Goal: Check status: Check status

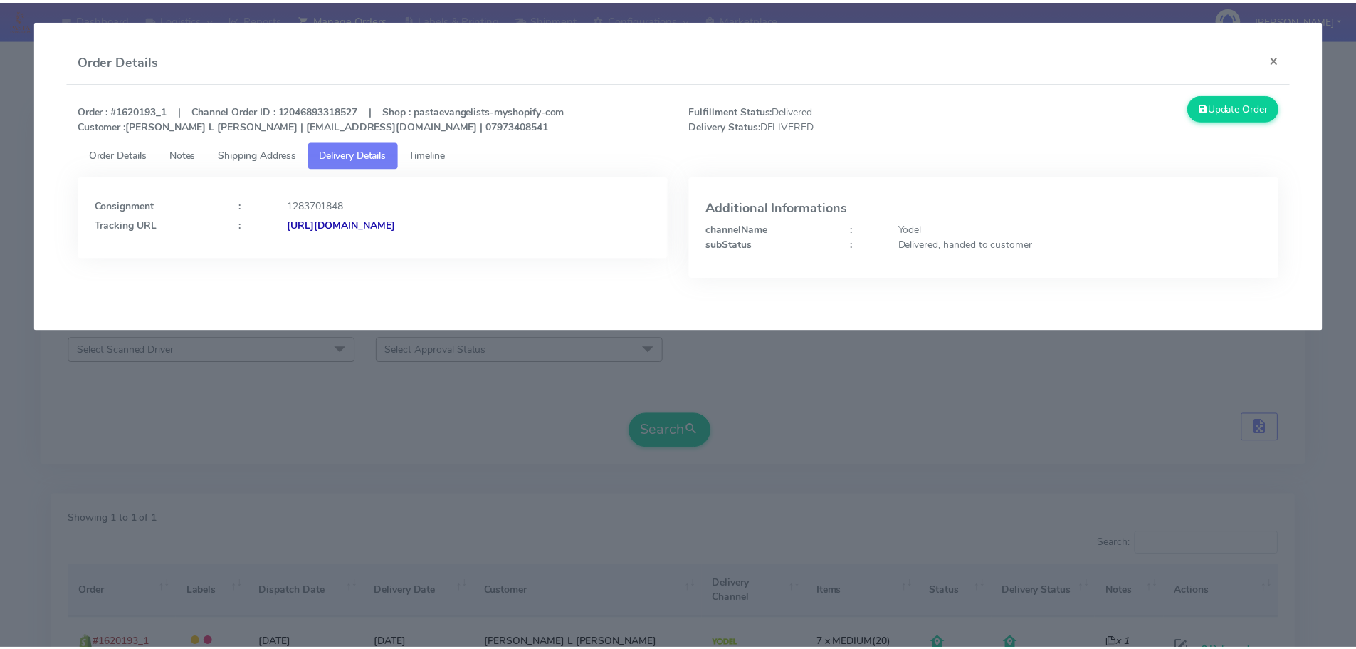
scroll to position [125, 0]
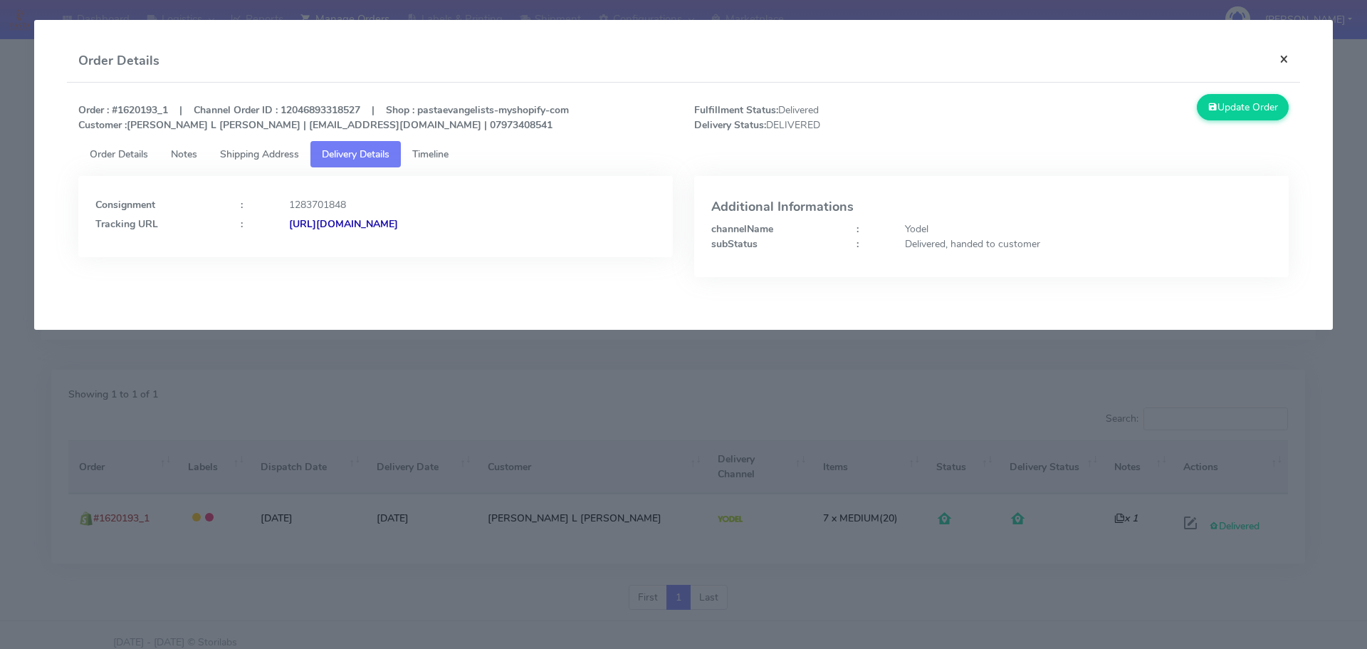
click at [1277, 52] on button "×" at bounding box center [1284, 59] width 32 height 38
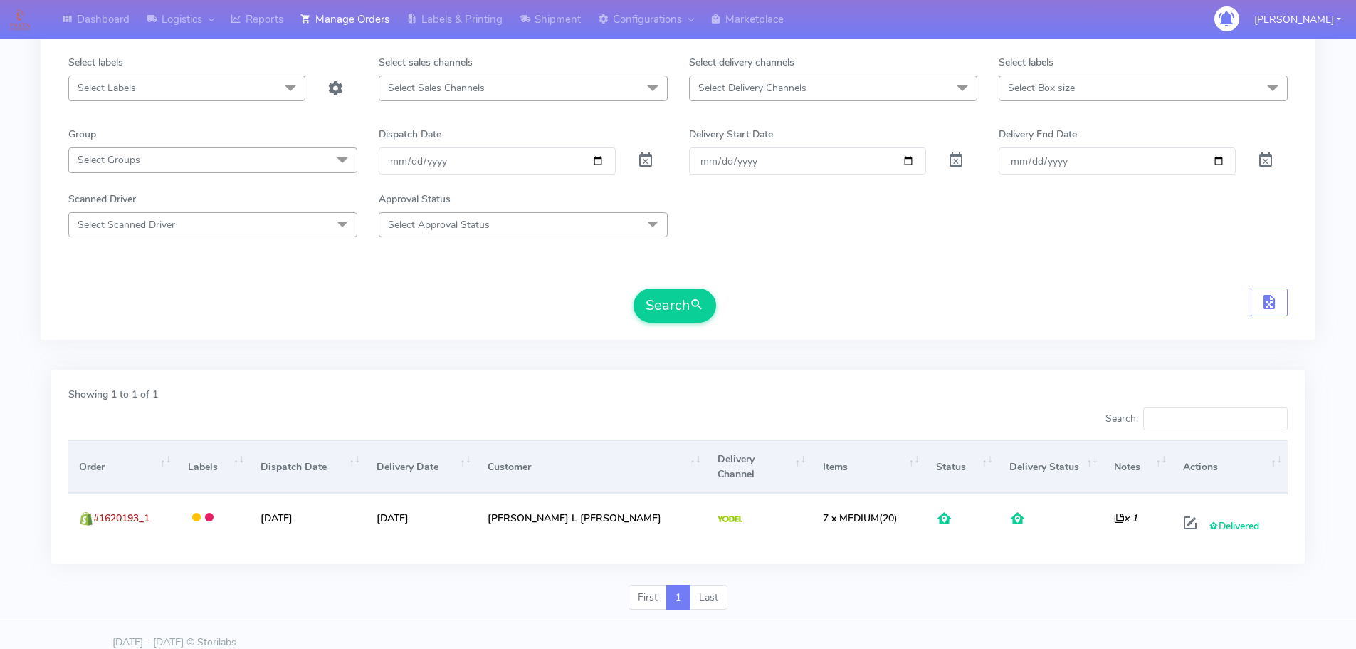
click at [146, 84] on span "Select Labels" at bounding box center [186, 87] width 237 height 25
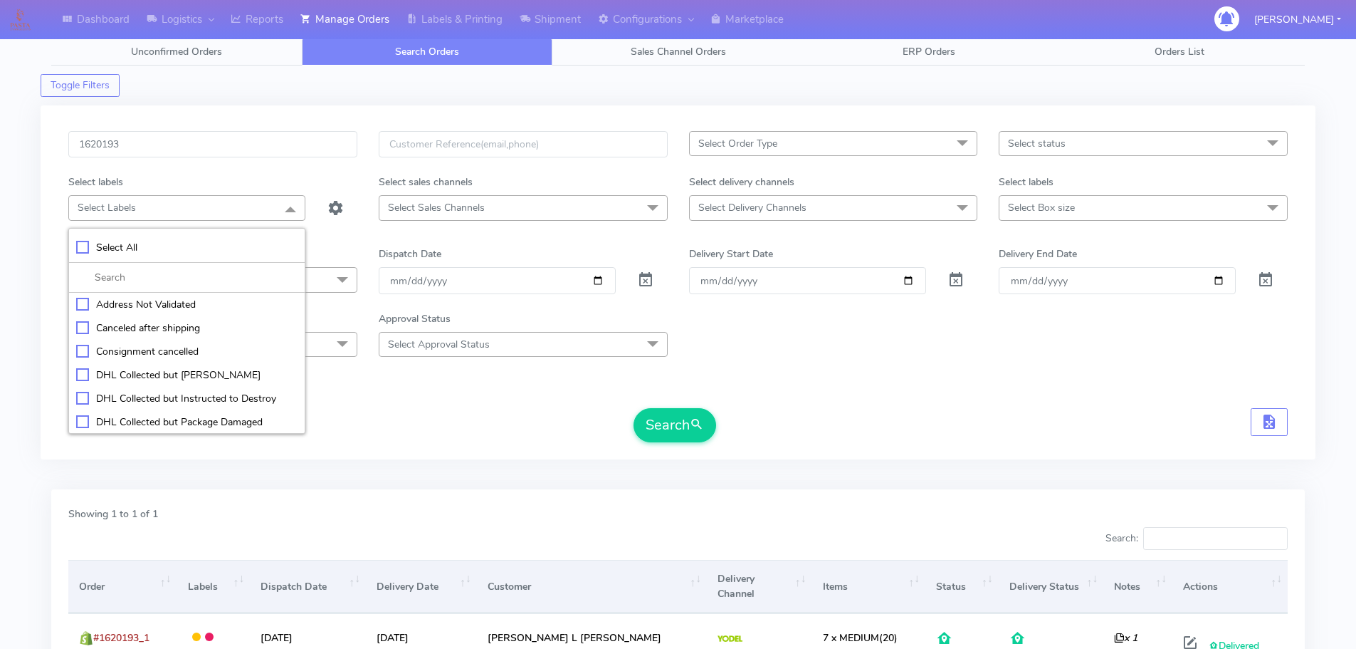
scroll to position [0, 0]
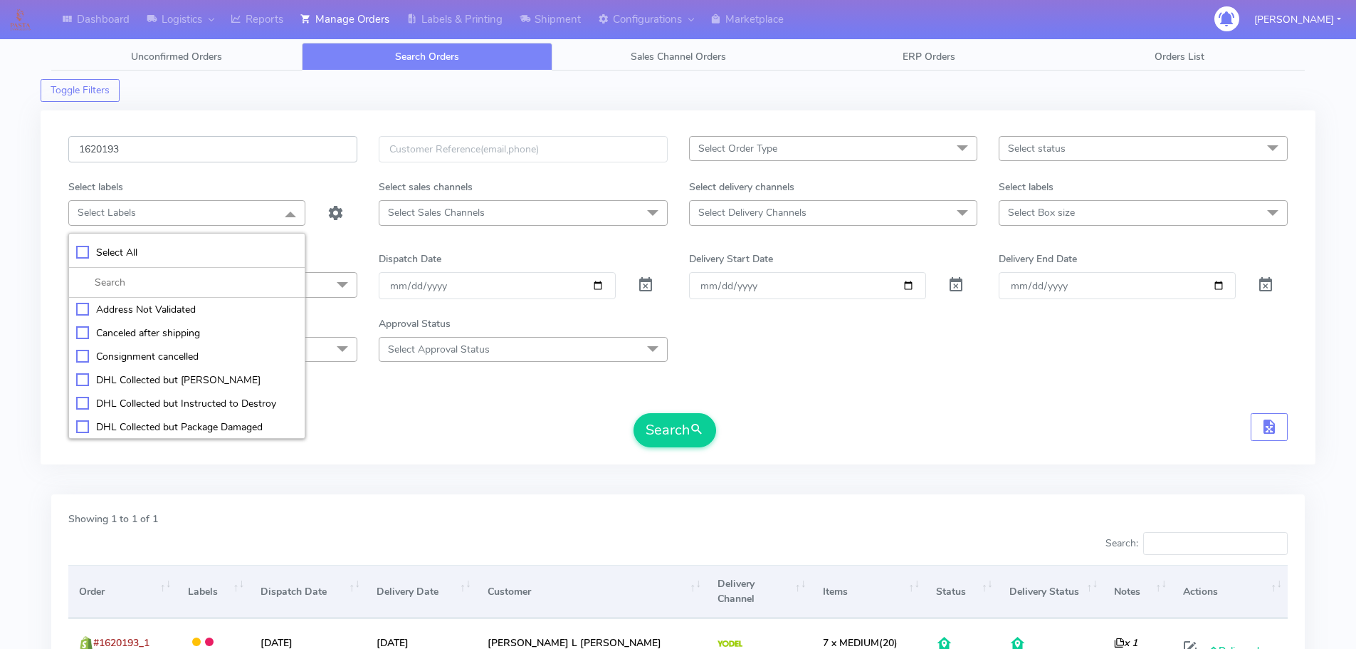
click at [132, 147] on input "1620193" at bounding box center [212, 149] width 289 height 26
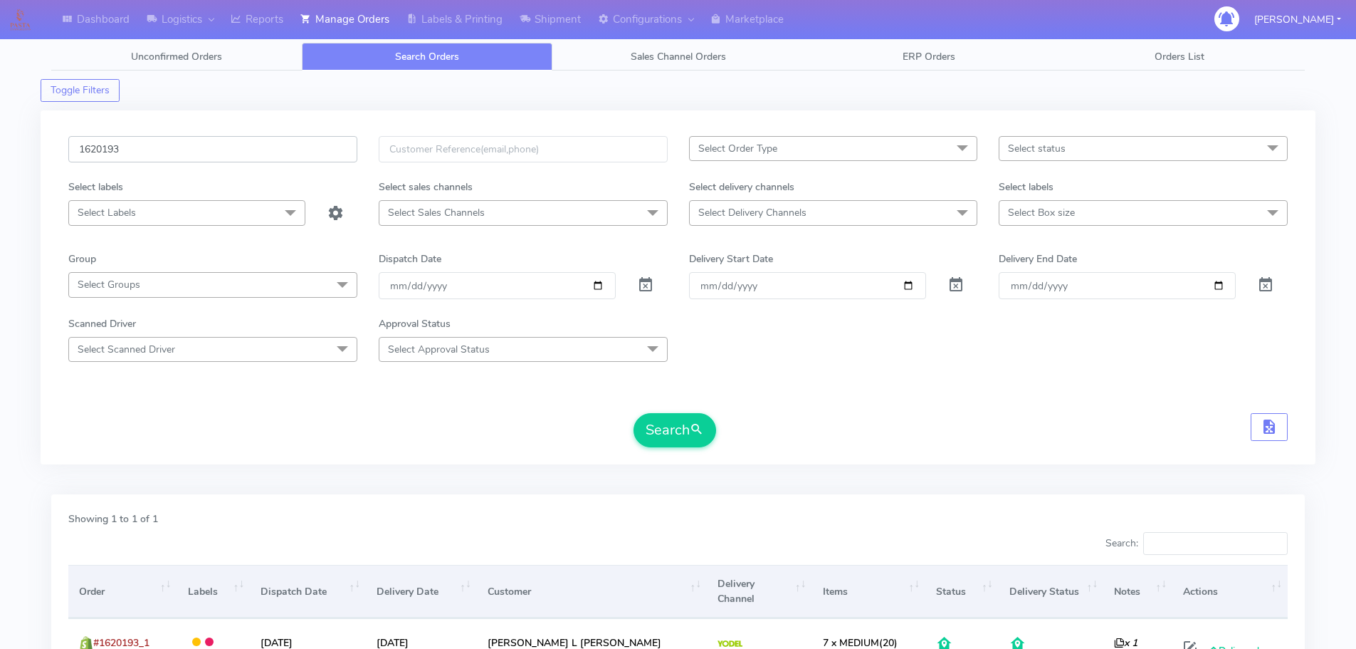
drag, startPoint x: 130, startPoint y: 148, endPoint x: 21, endPoint y: 161, distance: 109.0
click at [33, 159] on div "Dashboard Logistics London Logistics Reports Manage Orders Labels & Printing Sh…" at bounding box center [678, 386] width 1356 height 720
paste input "45"
type input "1620453"
click at [685, 438] on button "Search" at bounding box center [675, 430] width 83 height 34
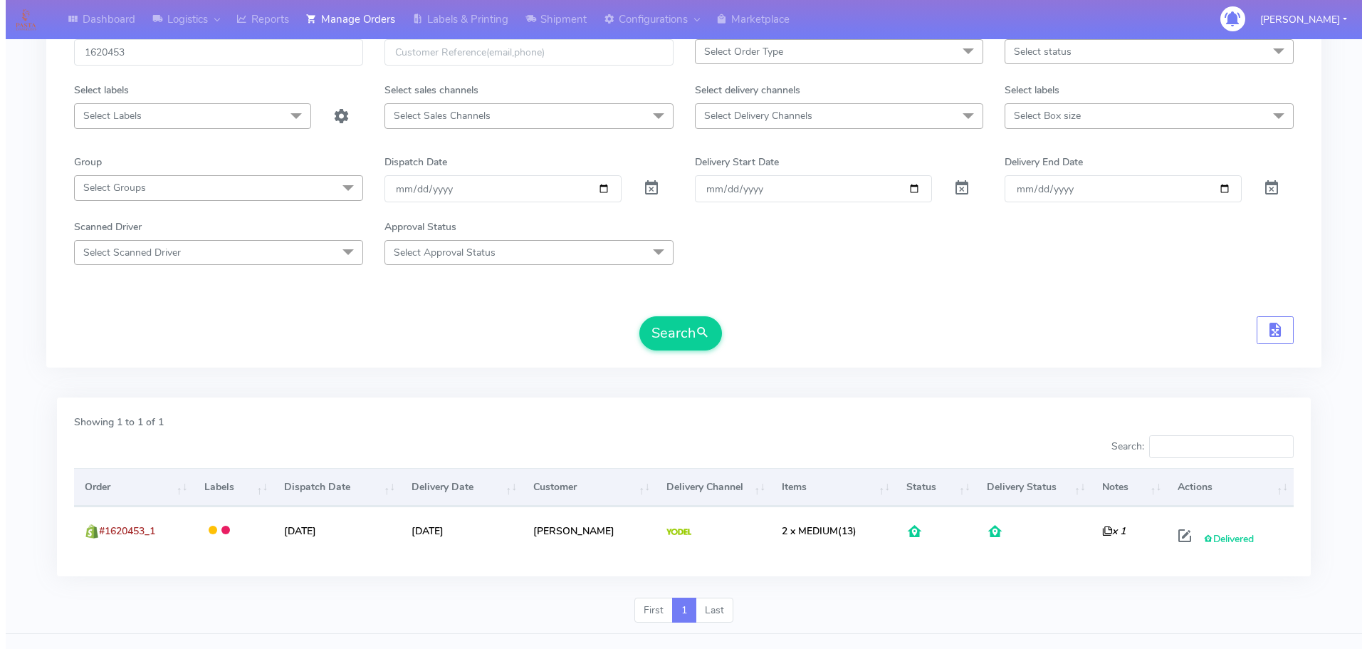
scroll to position [125, 0]
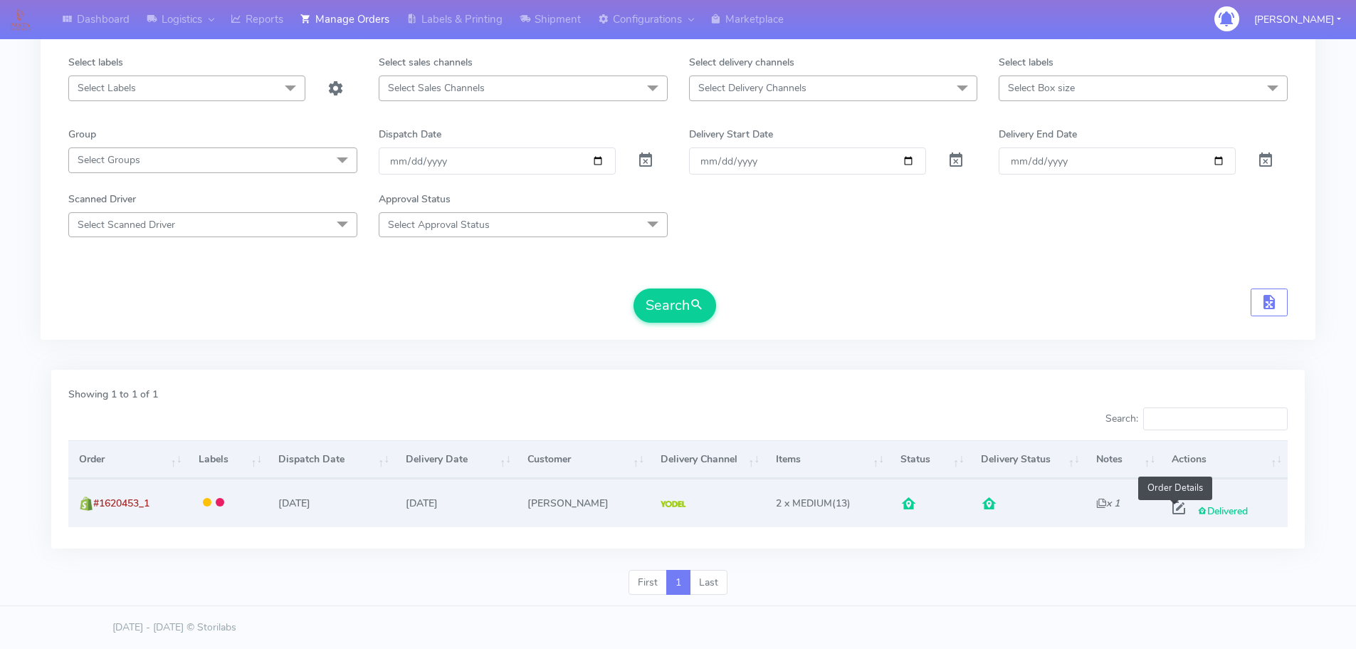
click at [1175, 507] on span at bounding box center [1179, 511] width 26 height 14
select select "5"
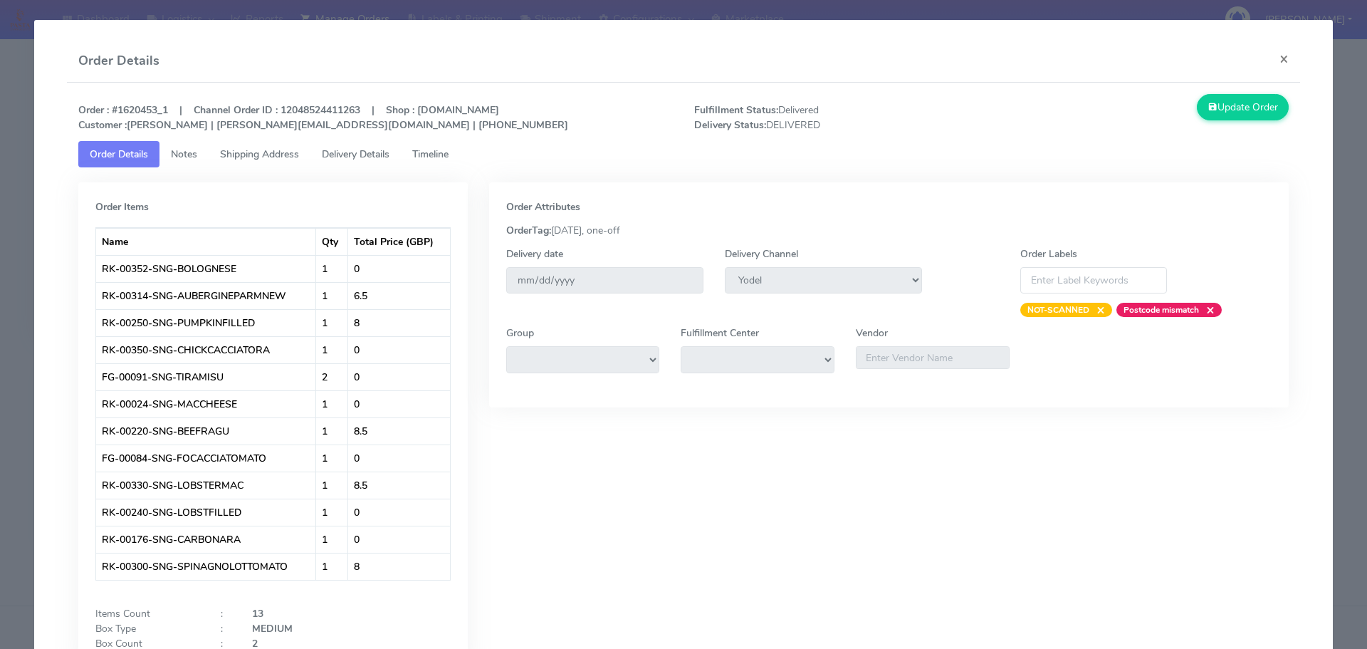
click at [369, 152] on span "Delivery Details" at bounding box center [356, 154] width 68 height 14
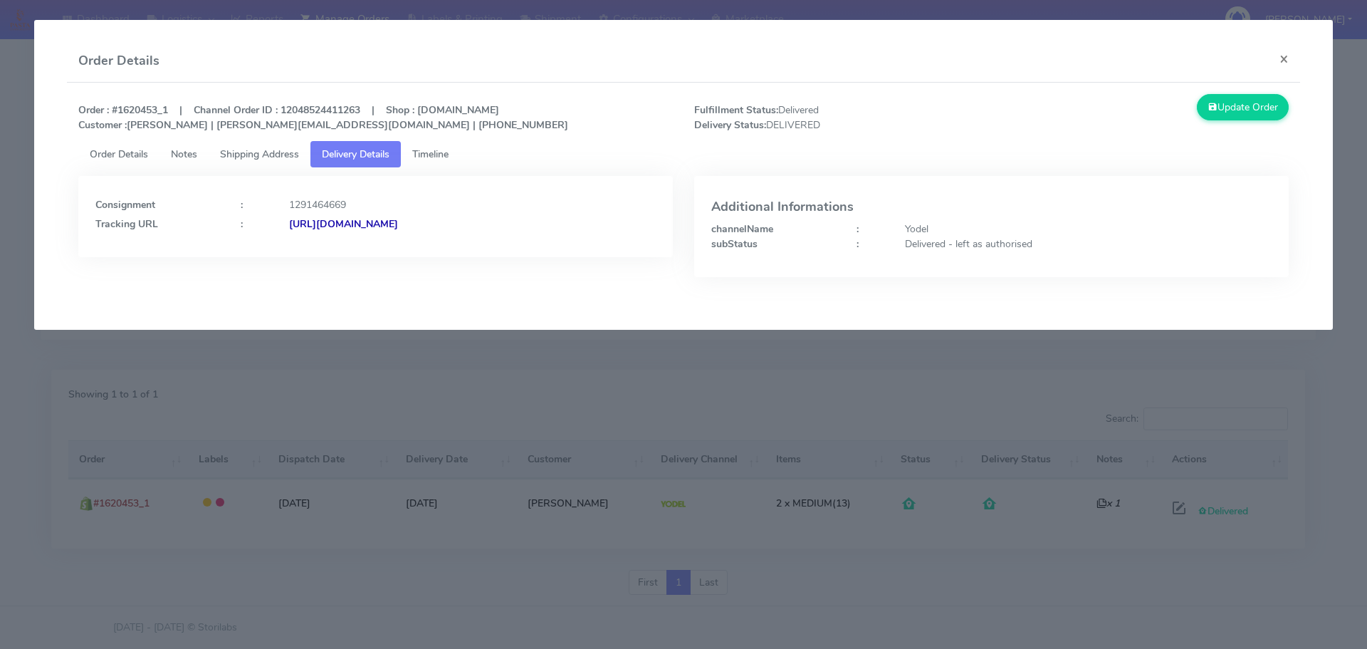
click at [398, 226] on strong "[URL][DOMAIN_NAME]" at bounding box center [343, 224] width 109 height 14
click at [271, 157] on span "Shipping Address" at bounding box center [259, 154] width 79 height 14
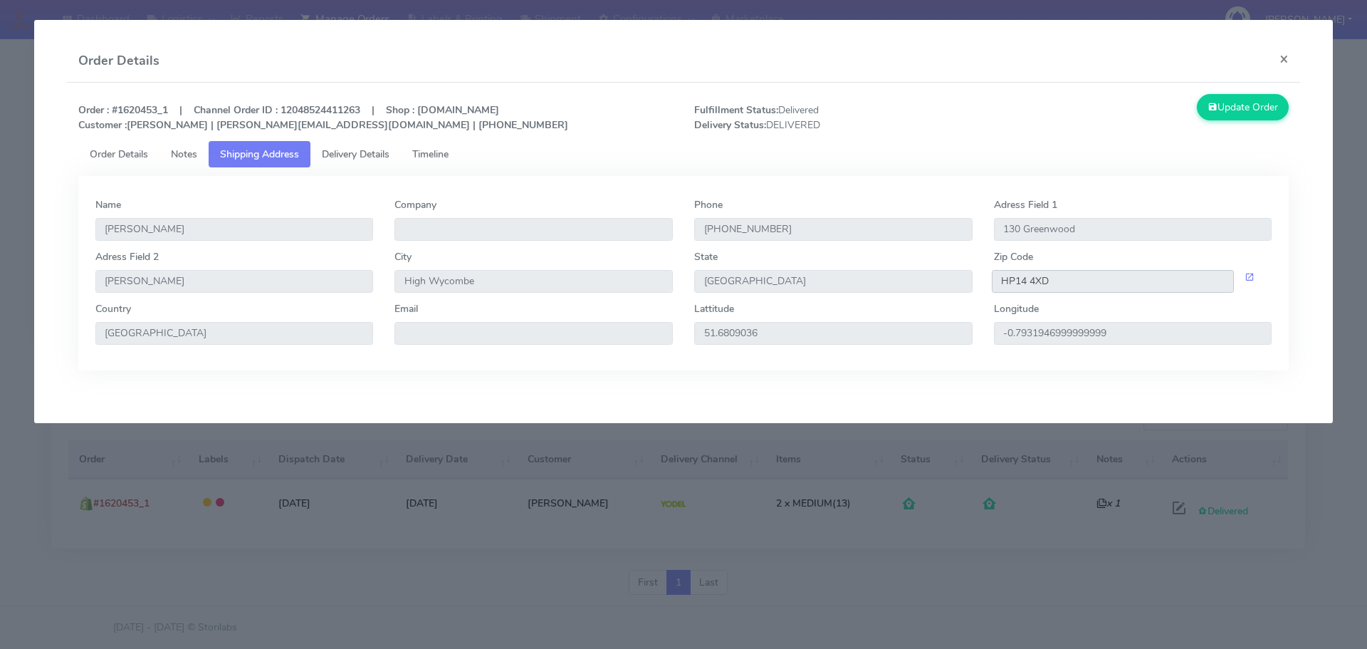
drag, startPoint x: 1057, startPoint y: 279, endPoint x: 944, endPoint y: 284, distance: 112.6
click at [953, 286] on div "Adress Field [STREET_ADDRESS][PERSON_NAME][PERSON_NAME]" at bounding box center [684, 275] width 1198 height 52
click at [113, 157] on span "Order Details" at bounding box center [119, 154] width 58 height 14
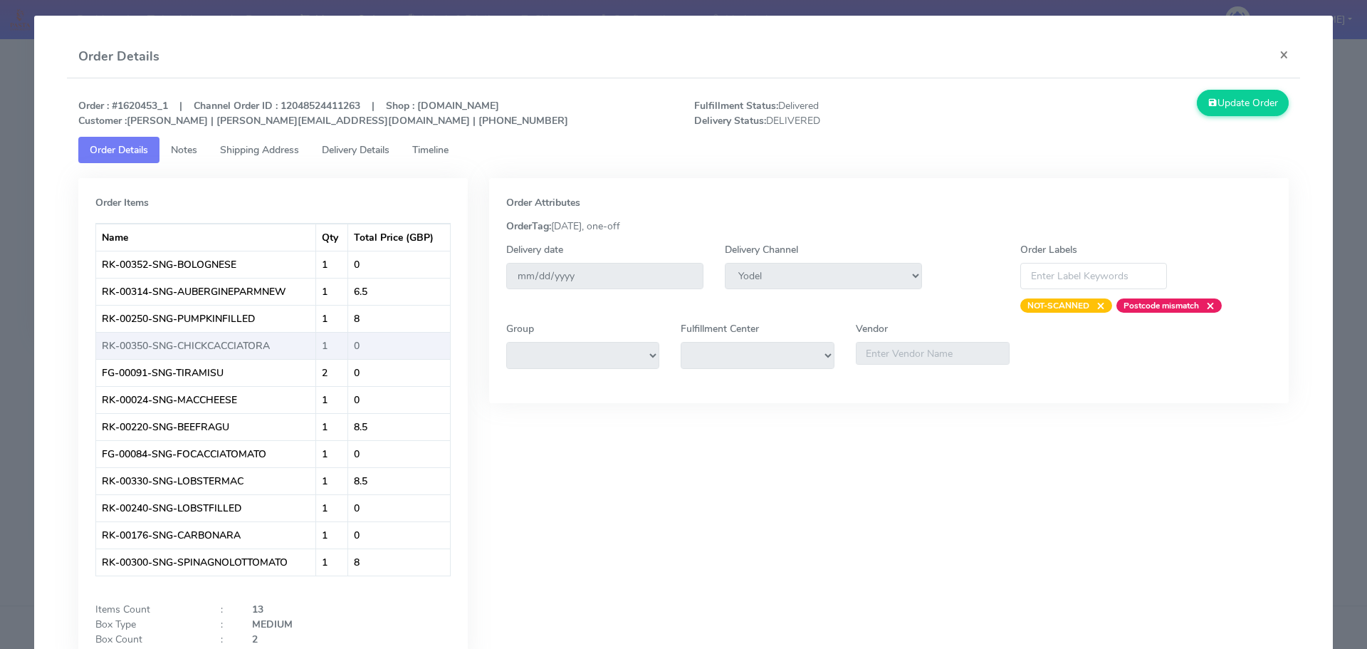
scroll to position [0, 0]
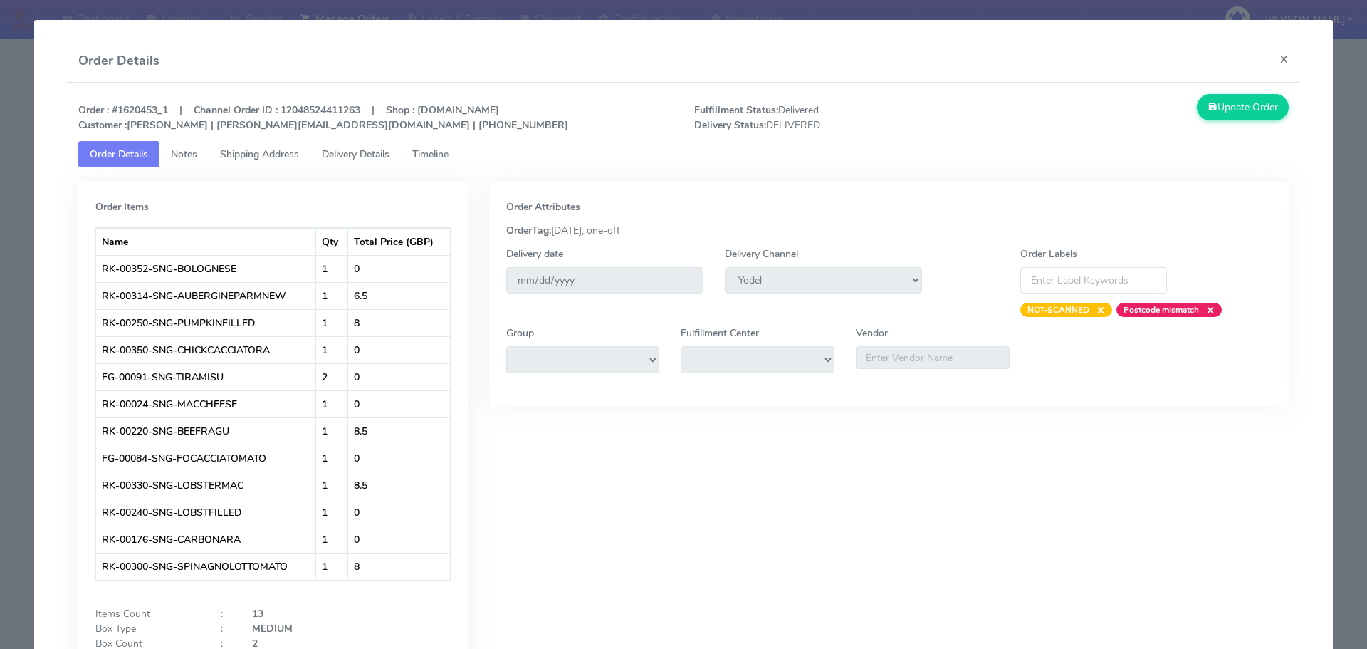
click at [187, 156] on span "Notes" at bounding box center [184, 154] width 26 height 14
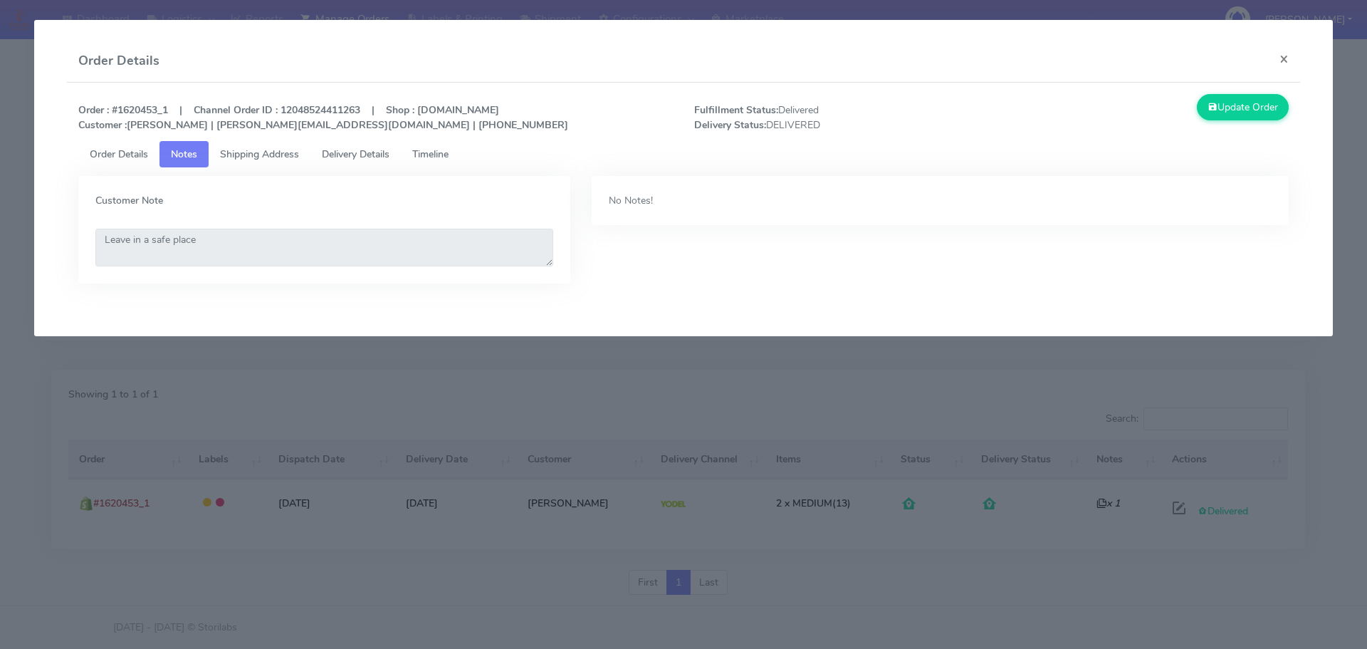
click at [266, 148] on span "Shipping Address" at bounding box center [259, 154] width 79 height 14
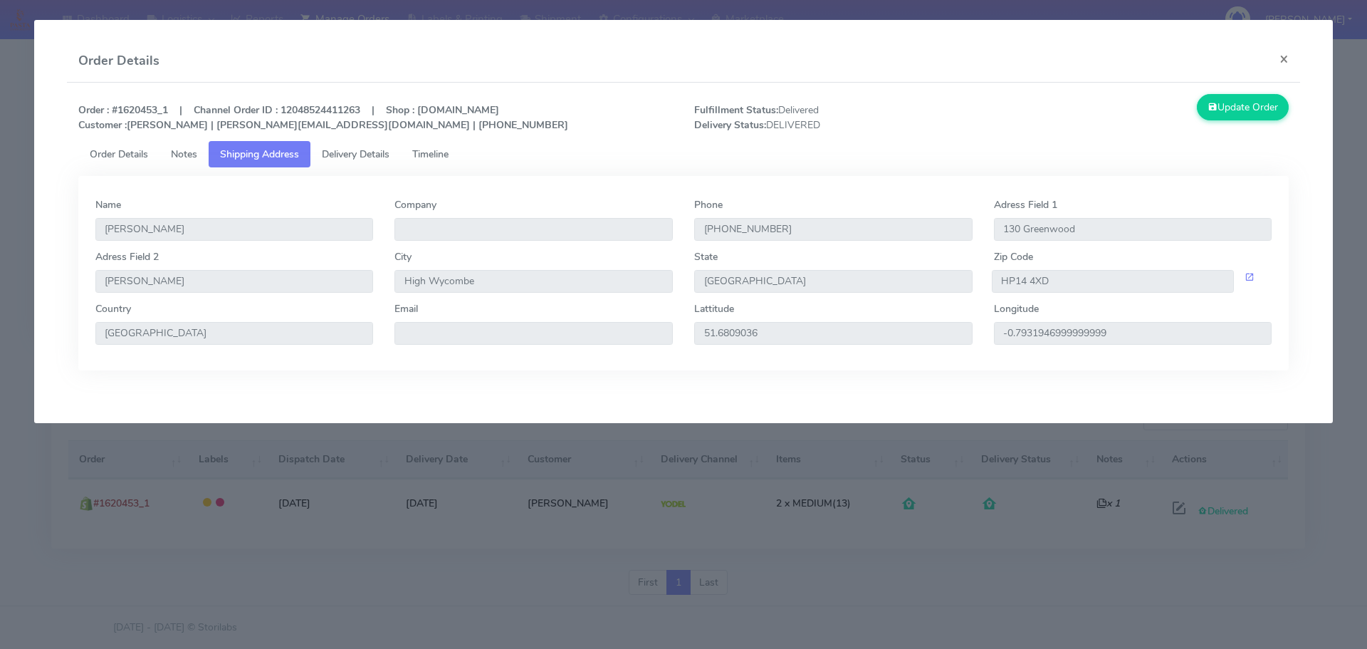
click at [372, 157] on span "Delivery Details" at bounding box center [356, 154] width 68 height 14
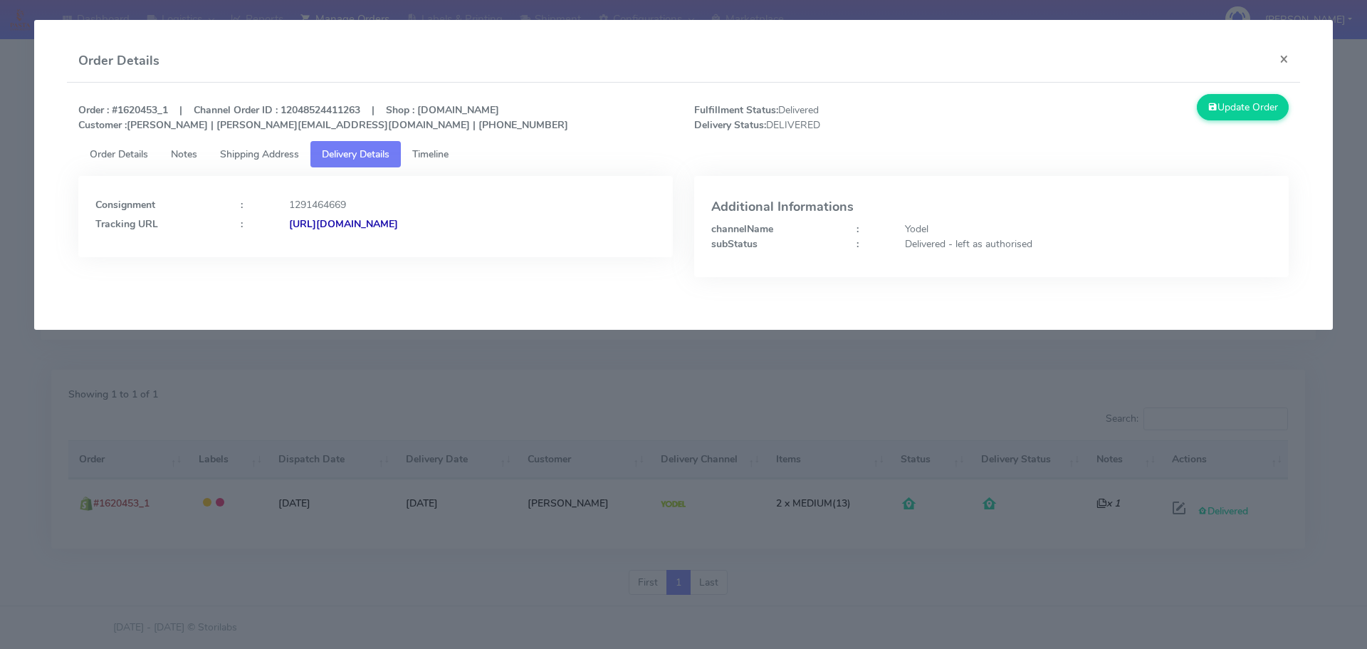
click at [436, 159] on span "Timeline" at bounding box center [430, 154] width 36 height 14
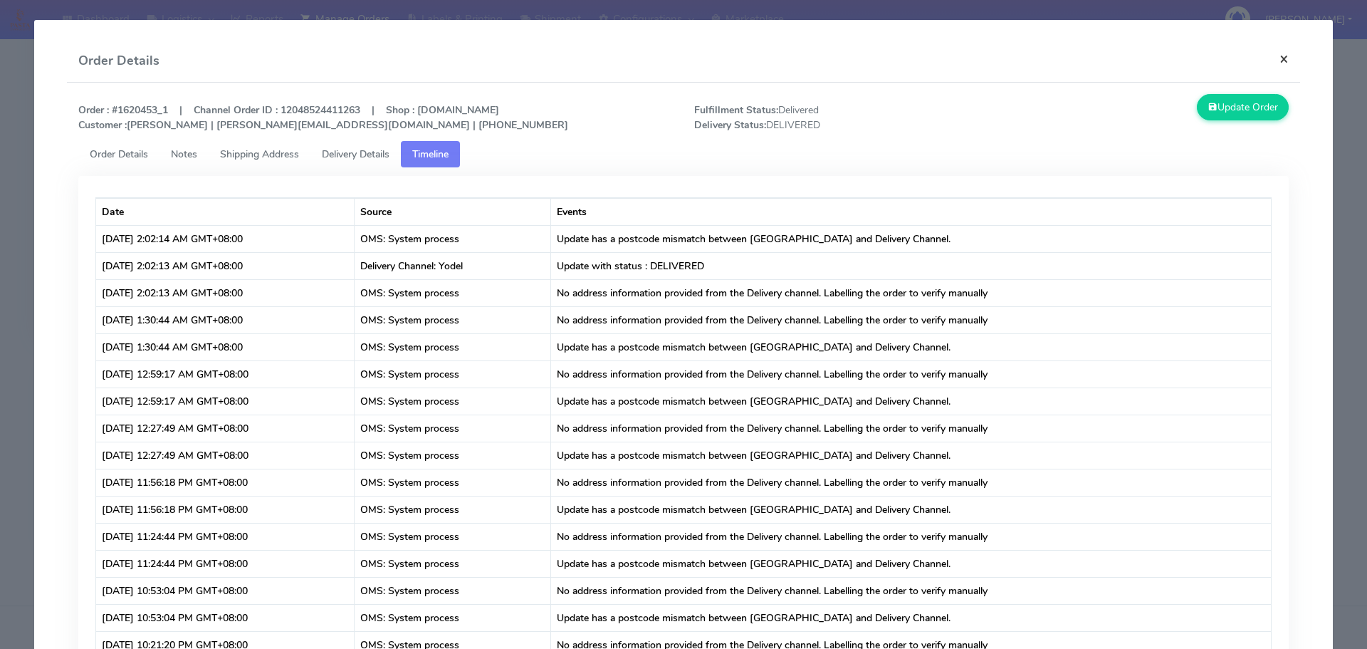
click at [1270, 58] on button "×" at bounding box center [1284, 59] width 32 height 38
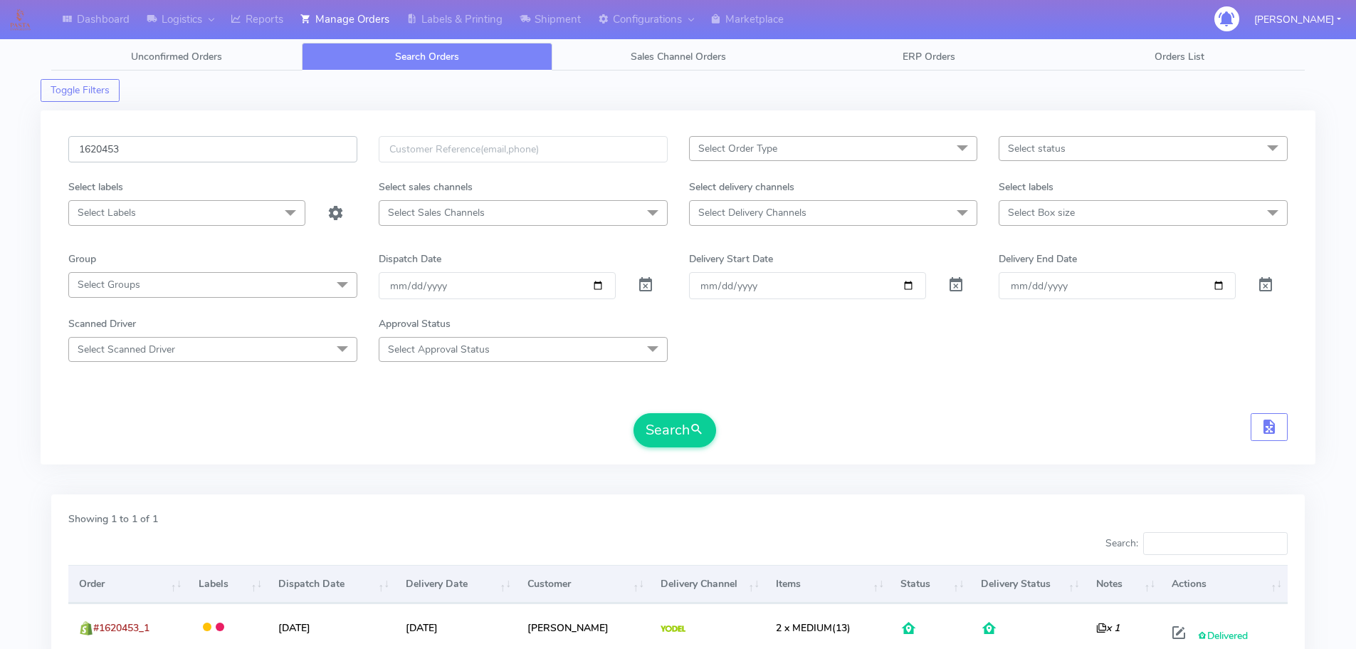
drag, startPoint x: 120, startPoint y: 145, endPoint x: 16, endPoint y: 135, distance: 103.7
click at [16, 135] on div "Dashboard Logistics London Logistics Reports Manage Orders Labels & Printing Sh…" at bounding box center [678, 378] width 1356 height 705
paste input "558821"
type input "1558821"
click at [674, 433] on button "Search" at bounding box center [675, 430] width 83 height 34
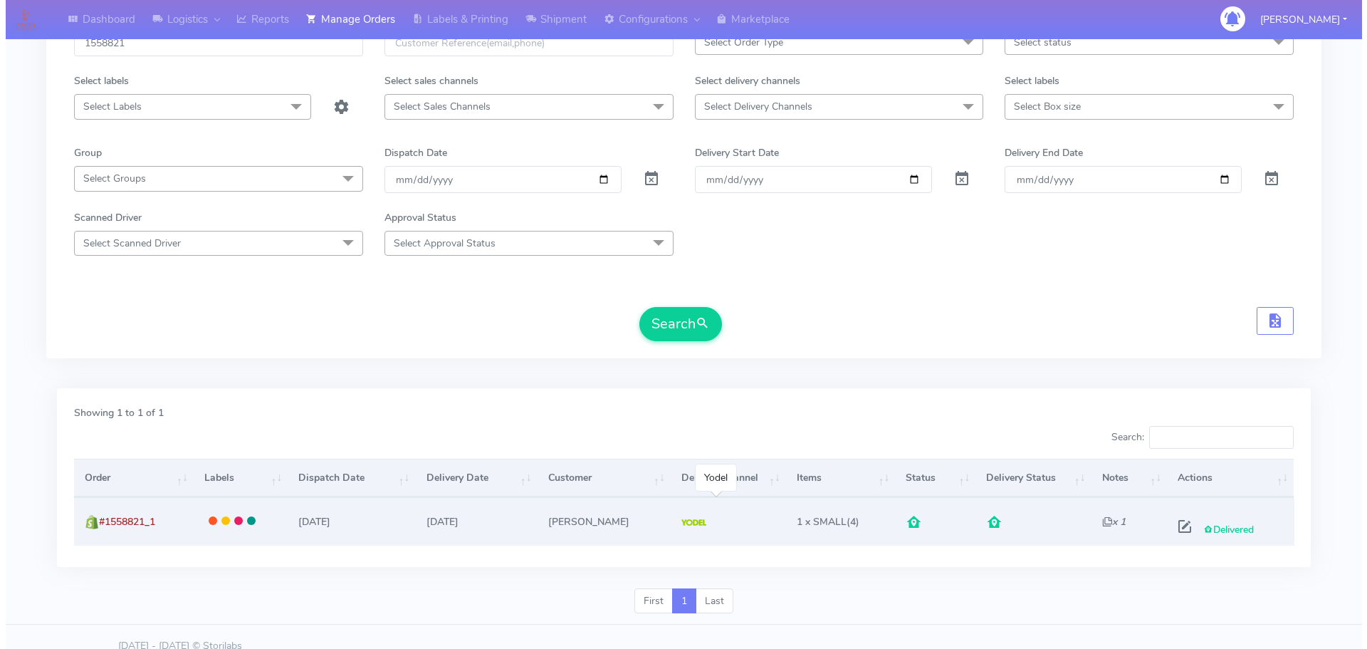
scroll to position [125, 0]
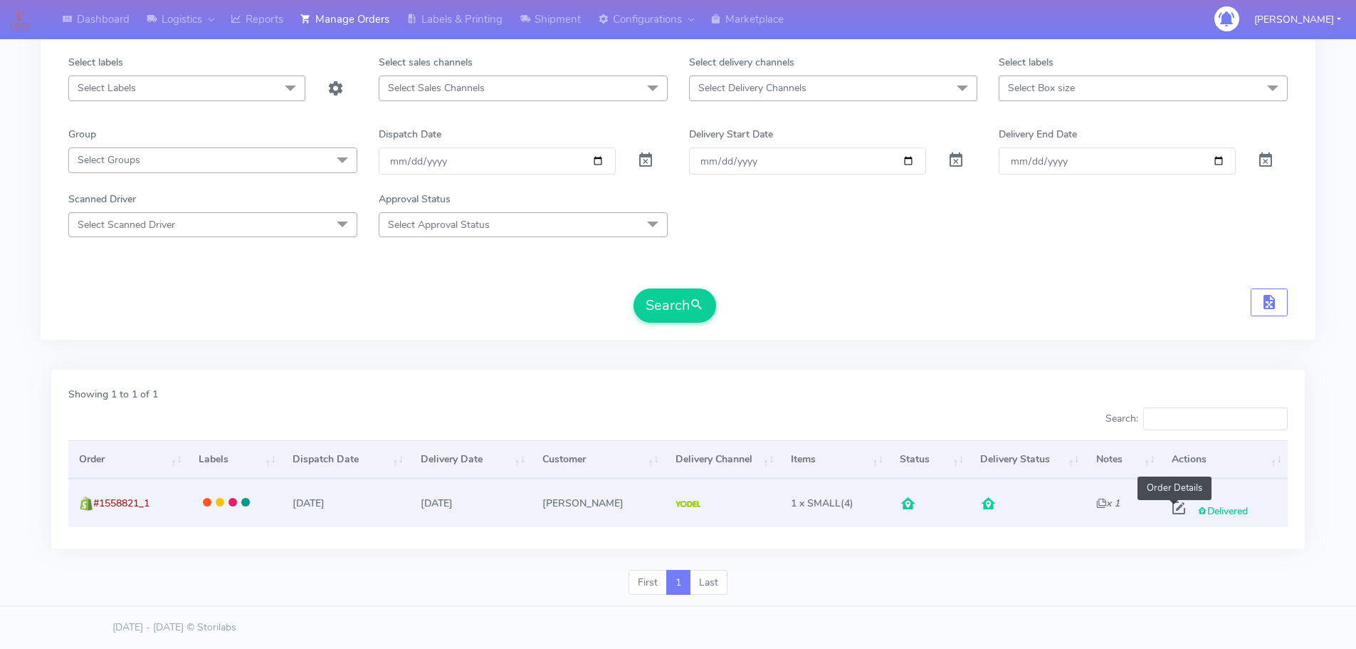
click at [1171, 509] on span at bounding box center [1179, 511] width 26 height 14
select select "5"
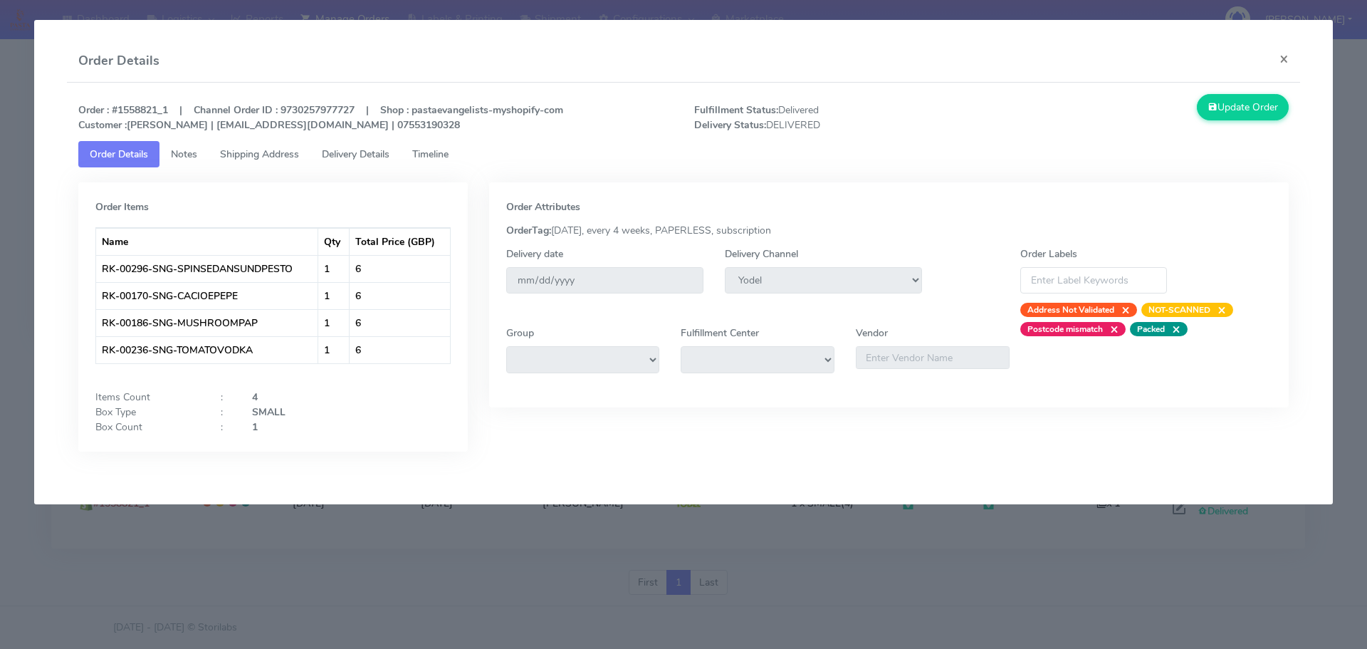
click at [382, 151] on span "Delivery Details" at bounding box center [356, 154] width 68 height 14
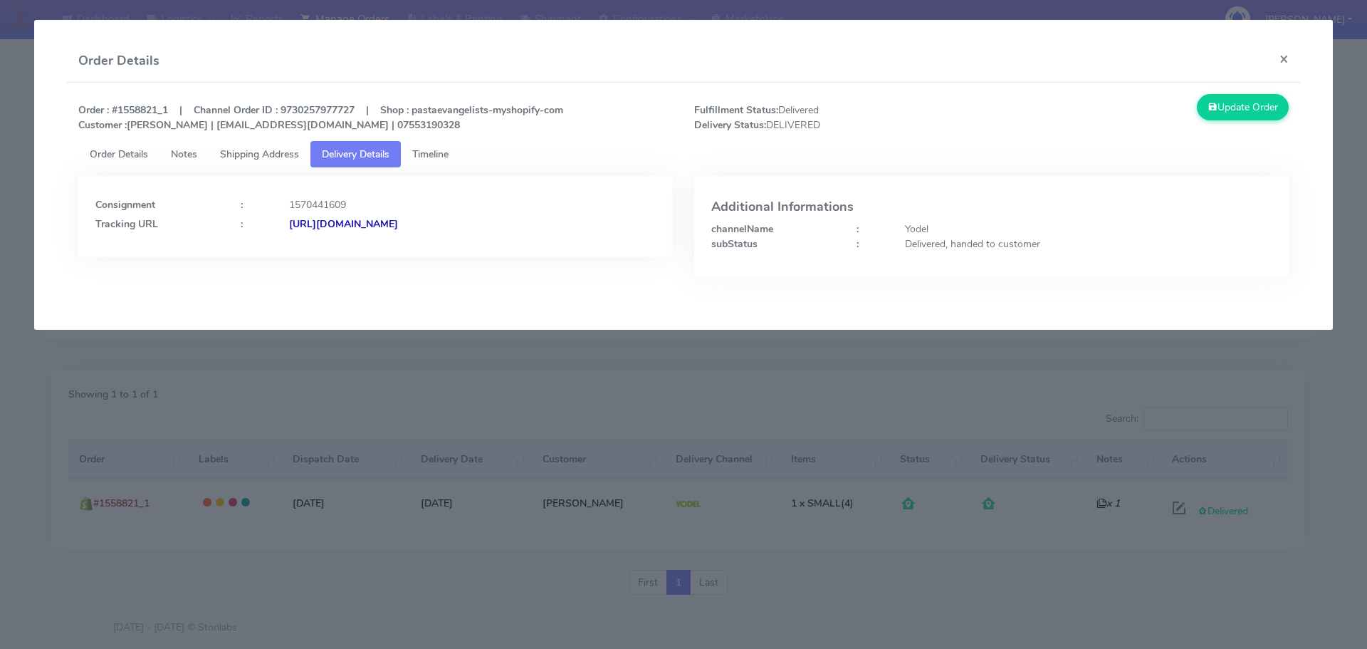
click at [398, 224] on strong "[URL][DOMAIN_NAME]" at bounding box center [343, 224] width 109 height 14
drag, startPoint x: 273, startPoint y: 145, endPoint x: 286, endPoint y: 150, distance: 13.8
click at [273, 145] on link "Shipping Address" at bounding box center [260, 154] width 102 height 26
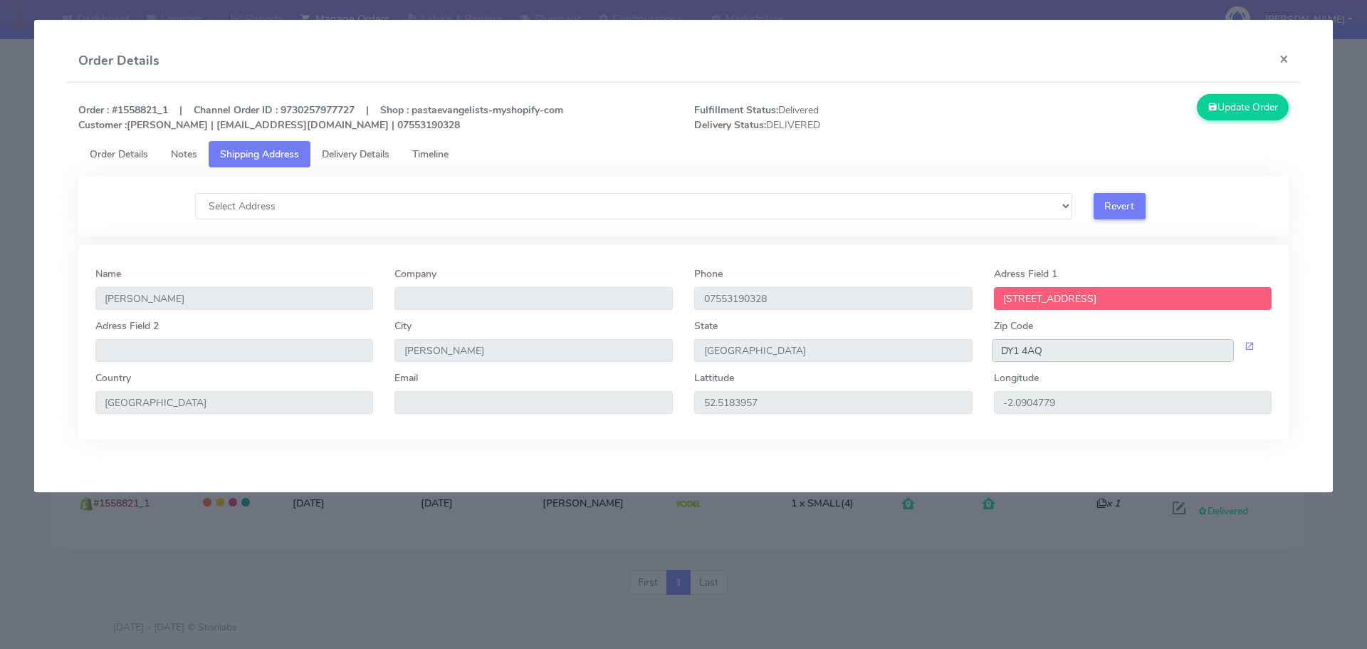
drag, startPoint x: 1036, startPoint y: 345, endPoint x: 945, endPoint y: 339, distance: 91.4
click at [945, 339] on div "Adress Field 2 City [GEOGRAPHIC_DATA] [GEOGRAPHIC_DATA] Zip Code DY1 4AQ" at bounding box center [684, 344] width 1198 height 52
click at [871, 259] on div "Name [PERSON_NAME] Company Phone 07553190328 [GEOGRAPHIC_DATA] [STREET_ADDRESS]…" at bounding box center [683, 342] width 1211 height 194
click at [352, 156] on span "Delivery Details" at bounding box center [356, 154] width 68 height 14
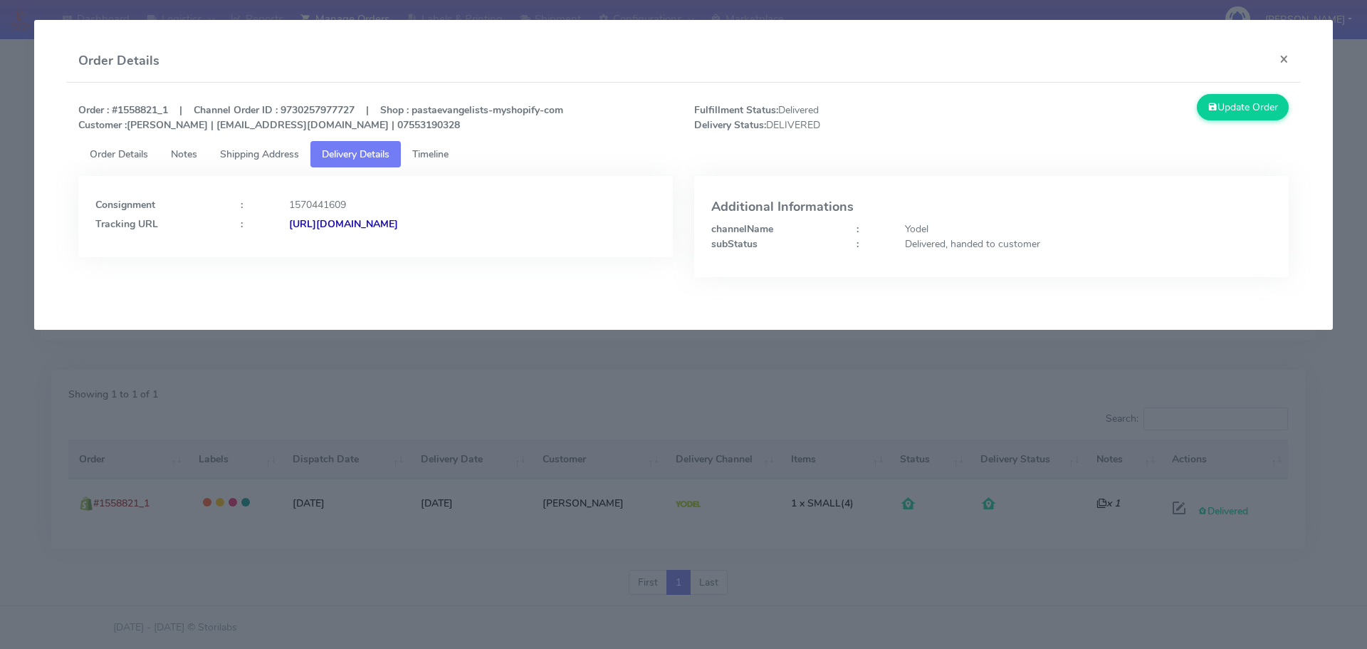
click at [476, 140] on div "Order : #1558821_1 | Channel Order ID : 9730257977727 | Shop : pastaevangelists…" at bounding box center [684, 117] width 1232 height 47
click at [439, 151] on span "Timeline" at bounding box center [430, 154] width 36 height 14
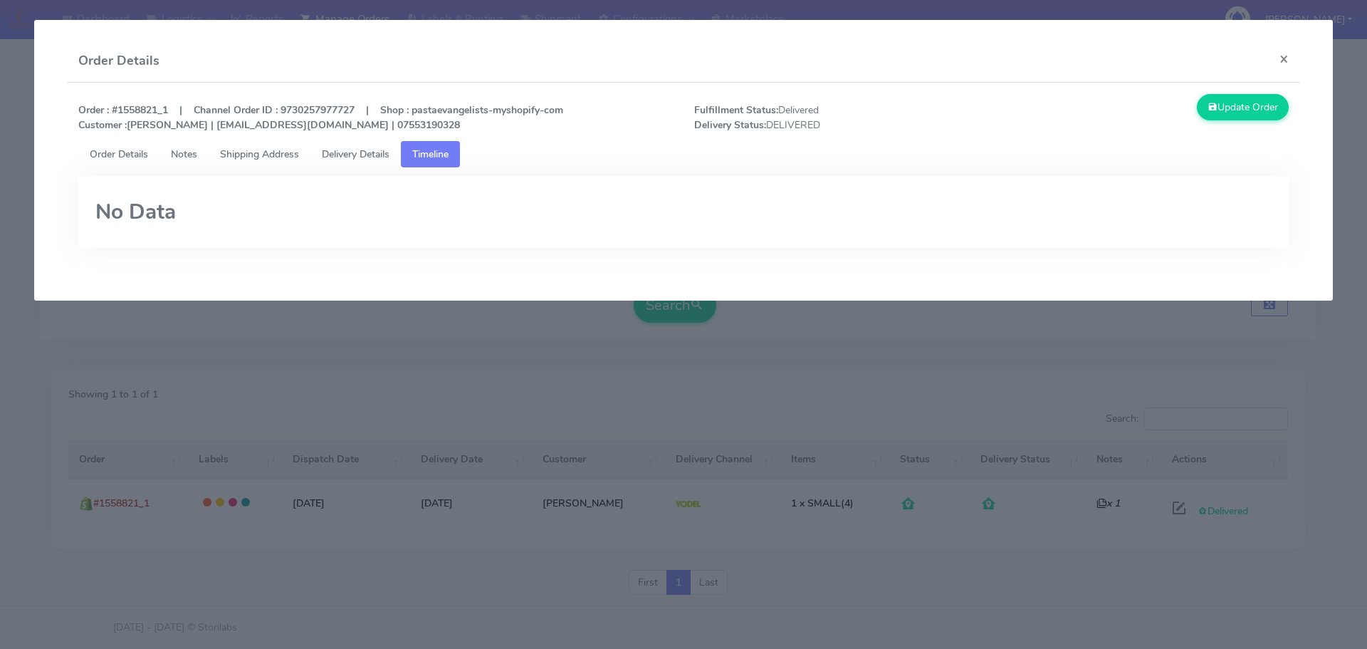
click at [125, 159] on span "Order Details" at bounding box center [119, 154] width 58 height 14
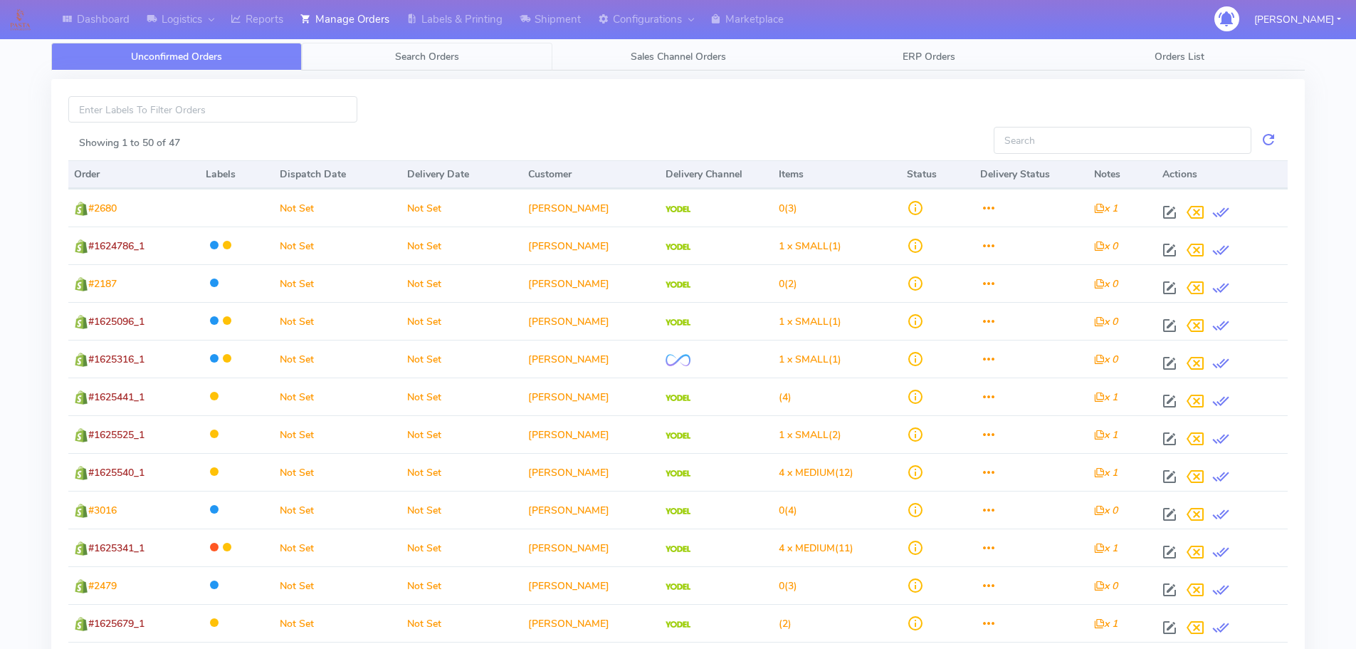
click at [473, 48] on link "Search Orders" at bounding box center [427, 57] width 251 height 28
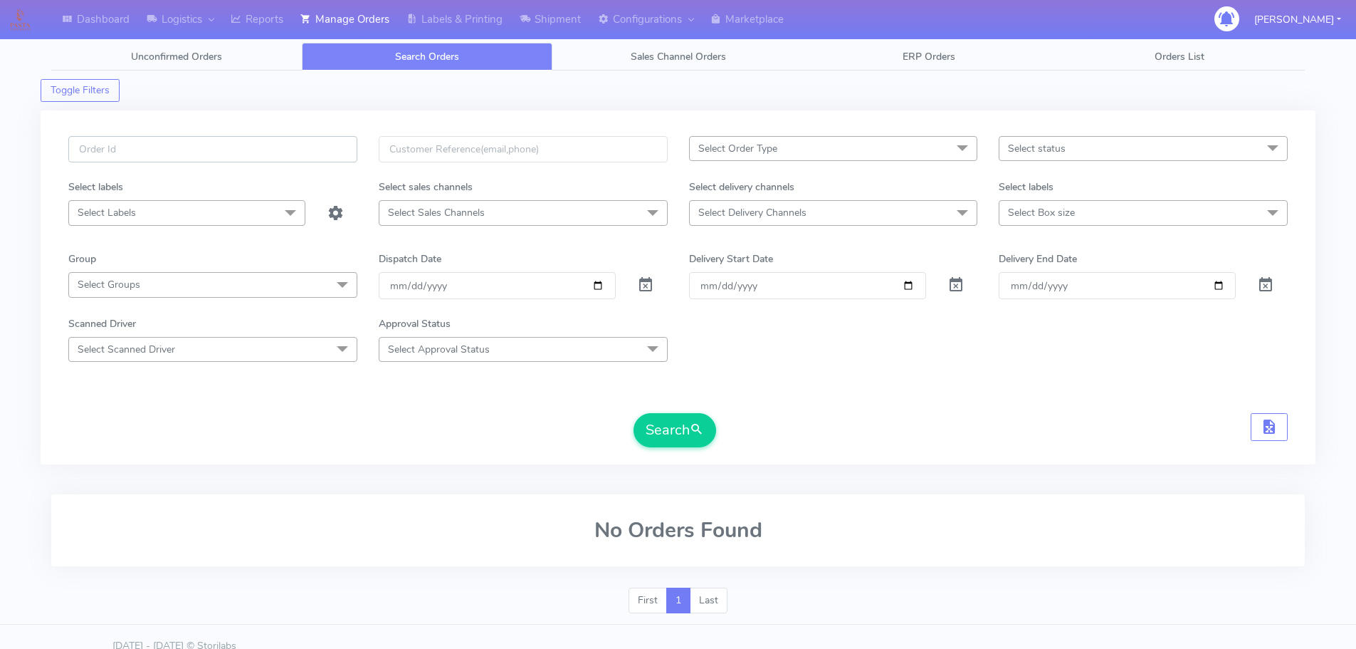
click at [205, 159] on input "text" at bounding box center [212, 149] width 289 height 26
paste input "1558821"
type input "1558821"
click at [676, 421] on button "Search" at bounding box center [675, 430] width 83 height 34
click at [665, 429] on button "Search" at bounding box center [675, 430] width 83 height 34
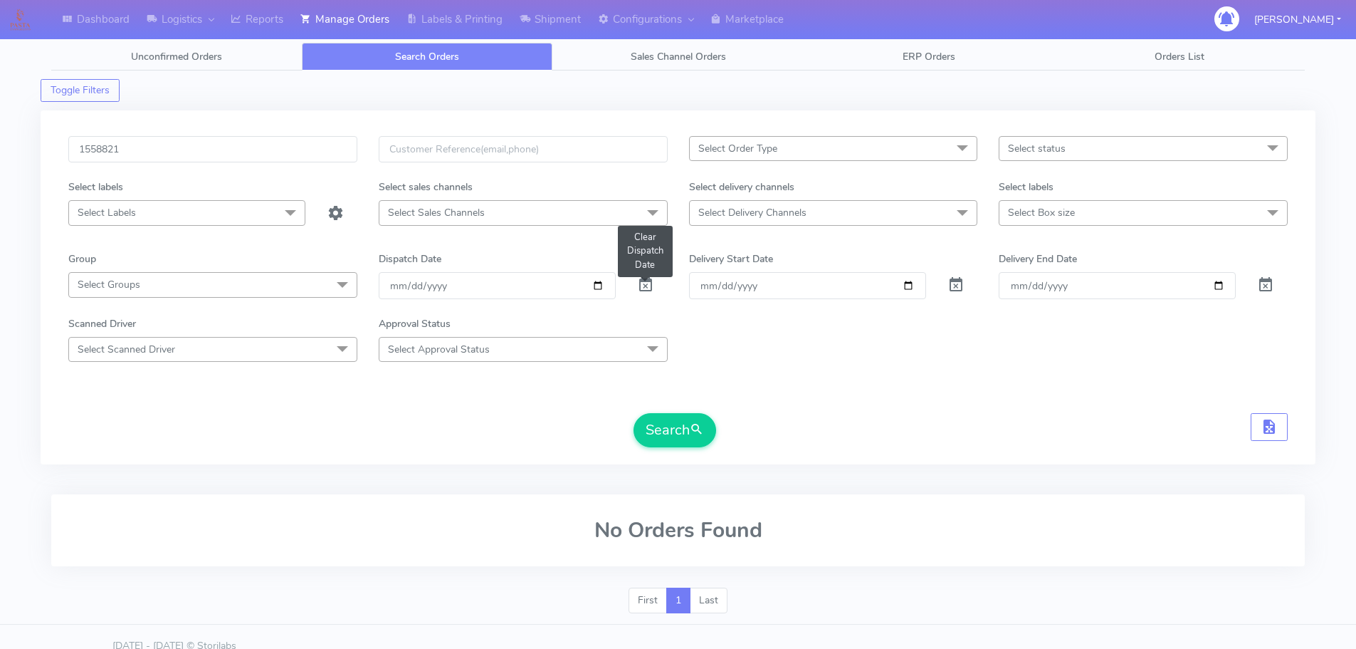
click at [643, 288] on span at bounding box center [645, 288] width 17 height 14
click at [667, 427] on button "Search" at bounding box center [675, 430] width 83 height 34
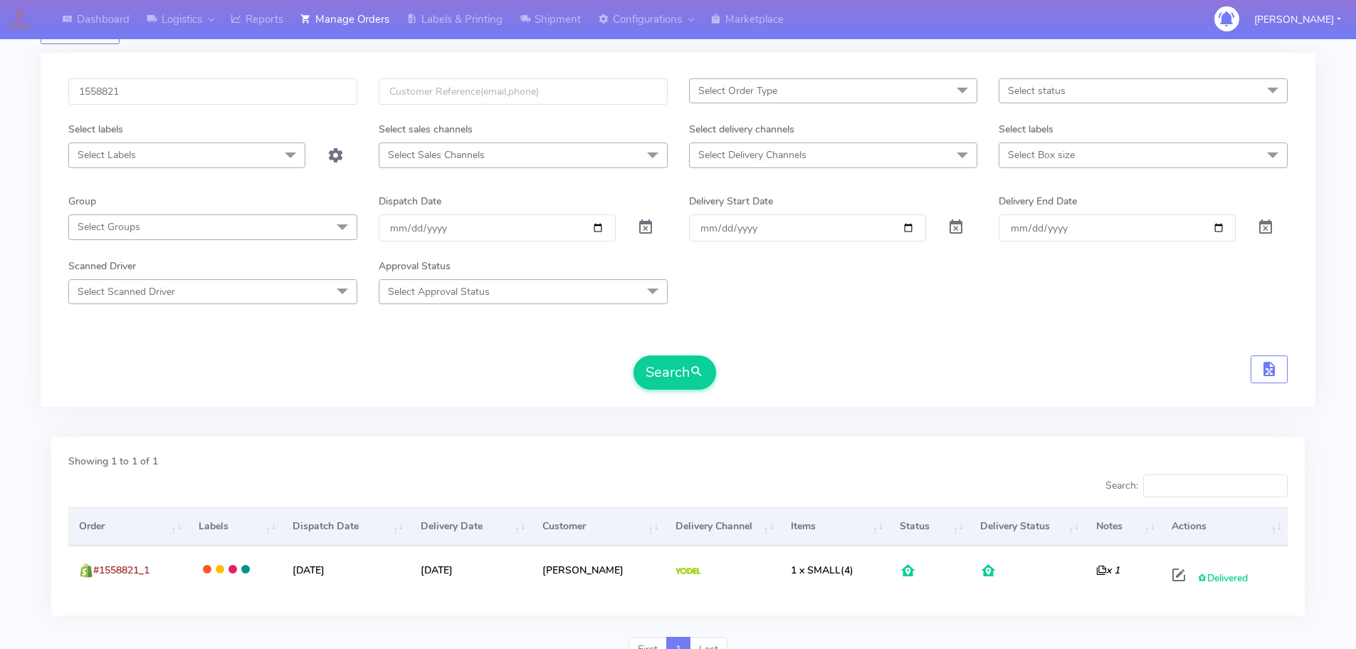
scroll to position [125, 0]
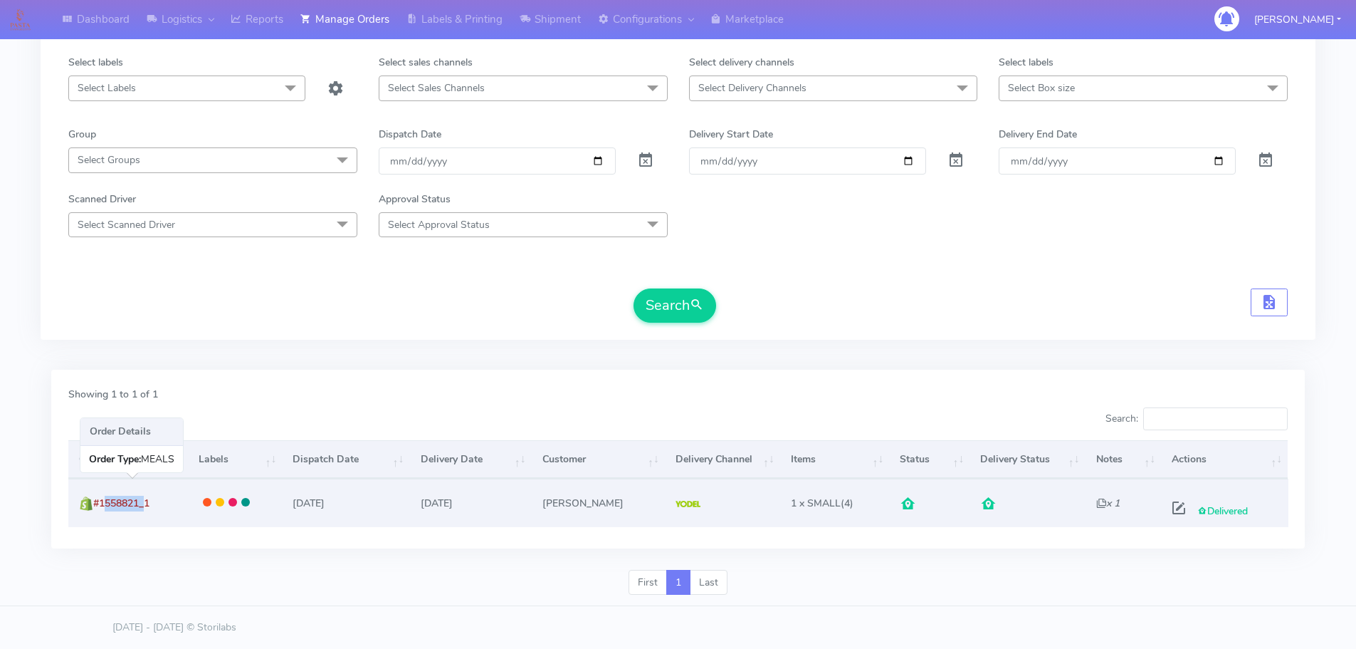
drag, startPoint x: 142, startPoint y: 503, endPoint x: 103, endPoint y: 506, distance: 39.3
click at [103, 506] on span "#1558821_1" at bounding box center [121, 503] width 56 height 14
copy span "1558821"
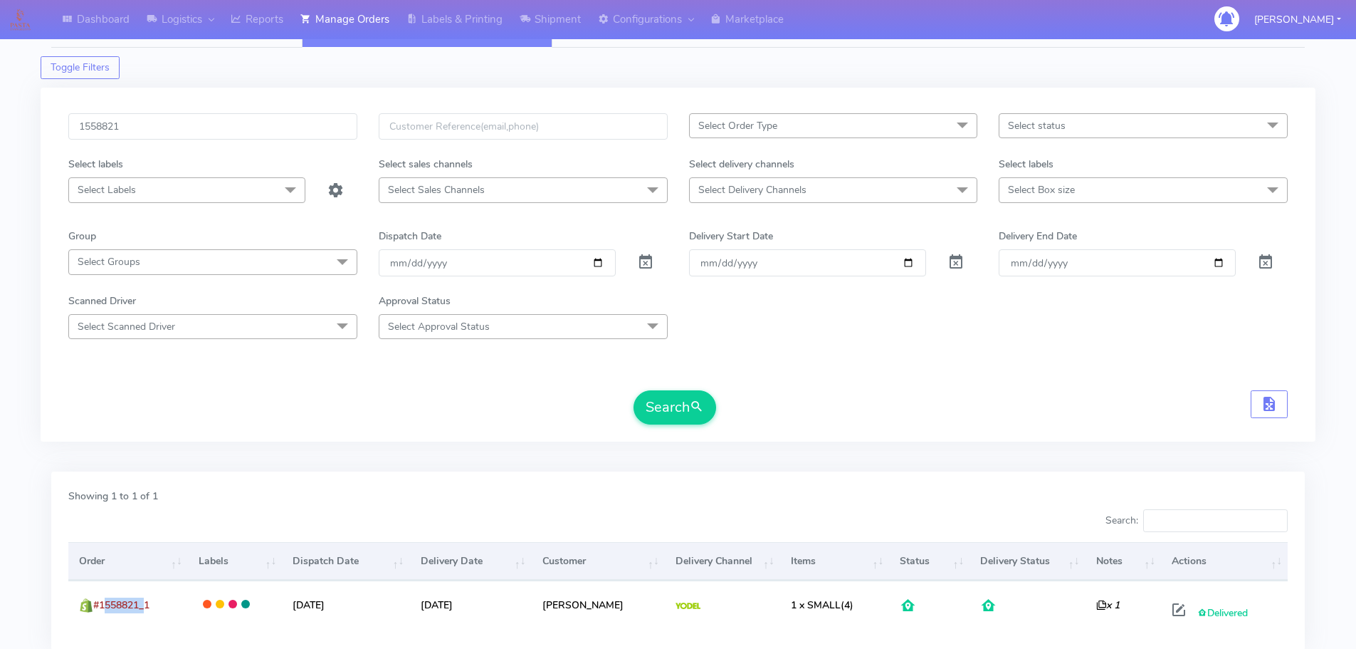
scroll to position [0, 0]
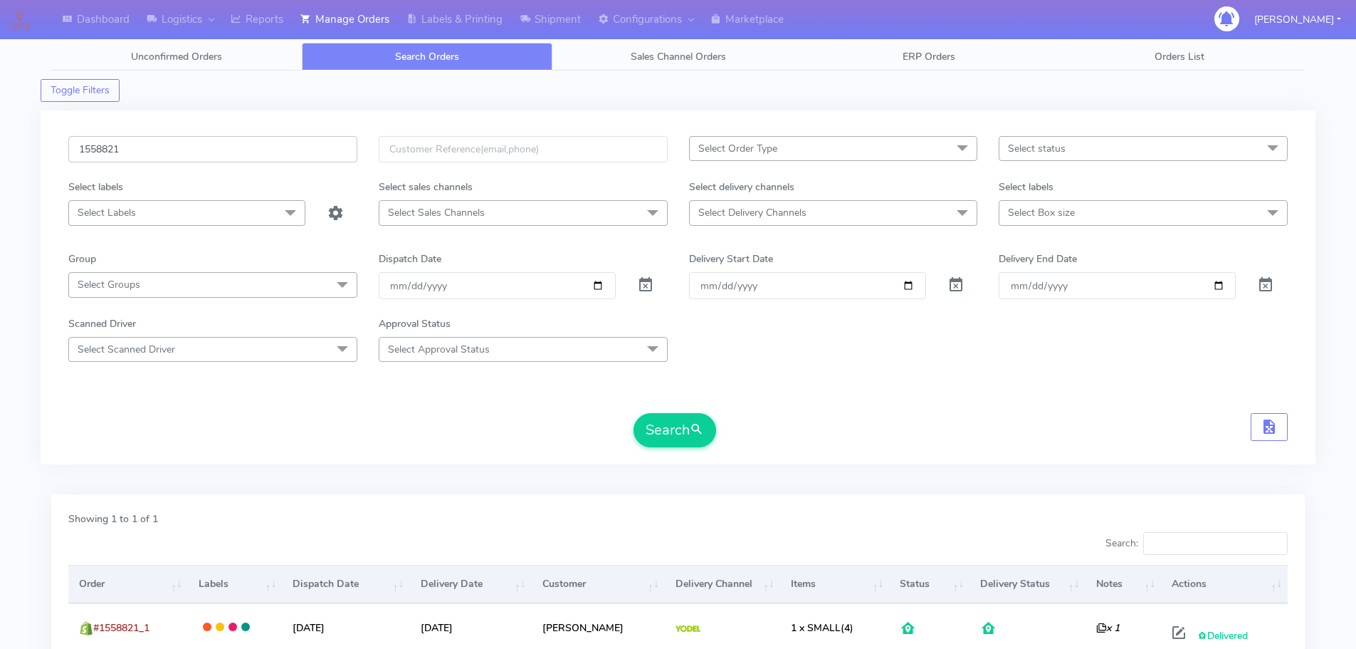
drag, startPoint x: 148, startPoint y: 147, endPoint x: 38, endPoint y: 142, distance: 110.4
click at [38, 142] on div "Dashboard Logistics London Logistics Reports Manage Orders Labels & Printing Sh…" at bounding box center [678, 378] width 1356 height 705
click at [487, 150] on input "text" at bounding box center [523, 149] width 289 height 26
paste input "7553 190328"
click at [686, 443] on button "Search" at bounding box center [675, 430] width 83 height 34
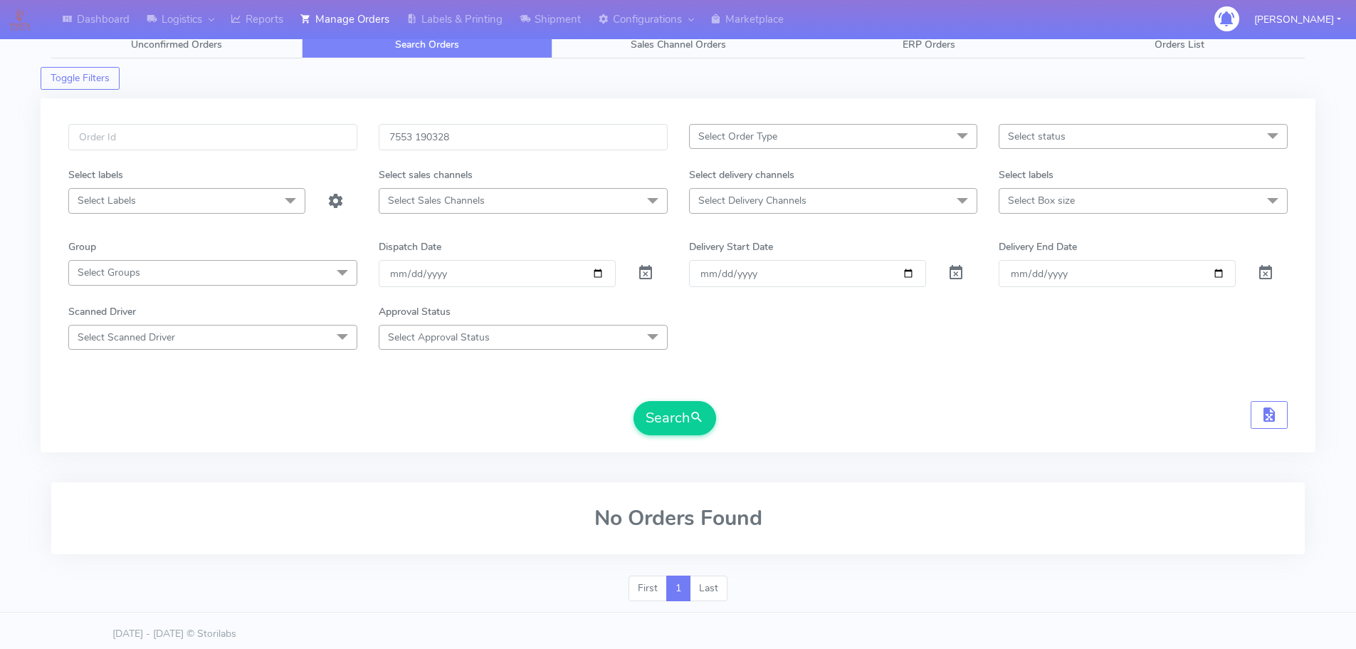
scroll to position [19, 0]
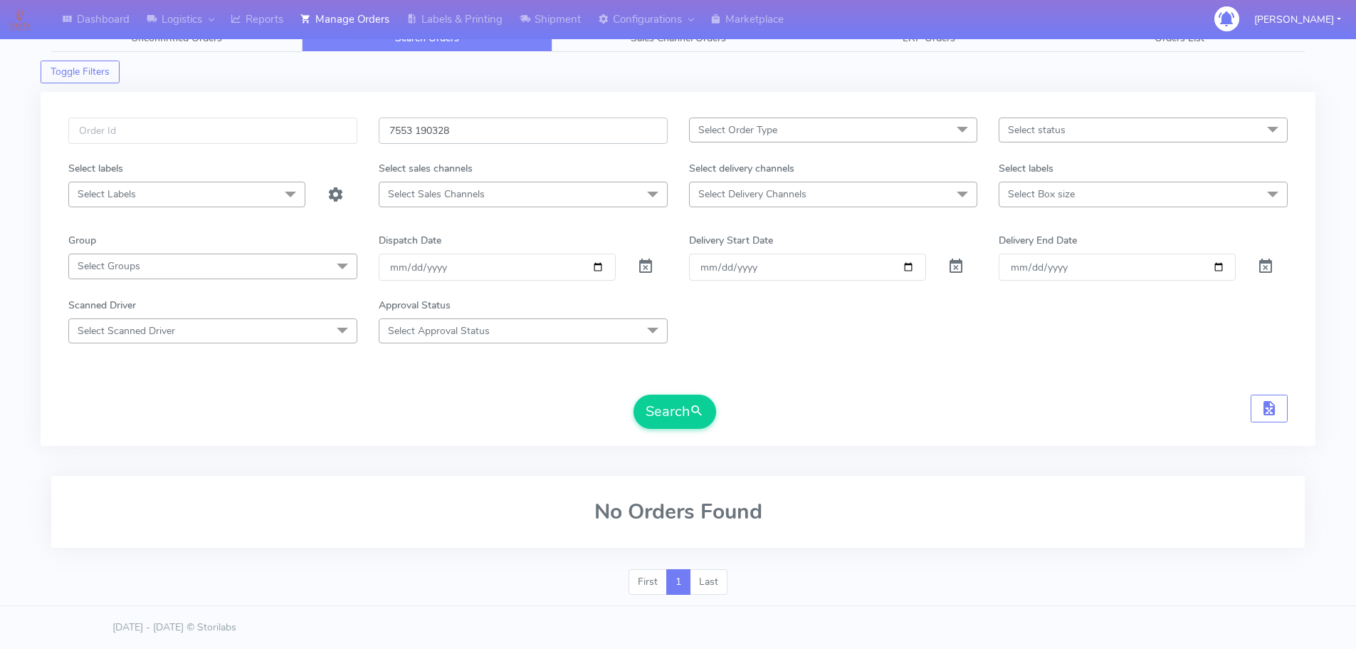
click at [417, 132] on input "7553 190328" at bounding box center [523, 130] width 289 height 26
type input "7553190328"
click at [674, 422] on button "Search" at bounding box center [675, 411] width 83 height 34
click at [126, 125] on input "text" at bounding box center [212, 130] width 289 height 26
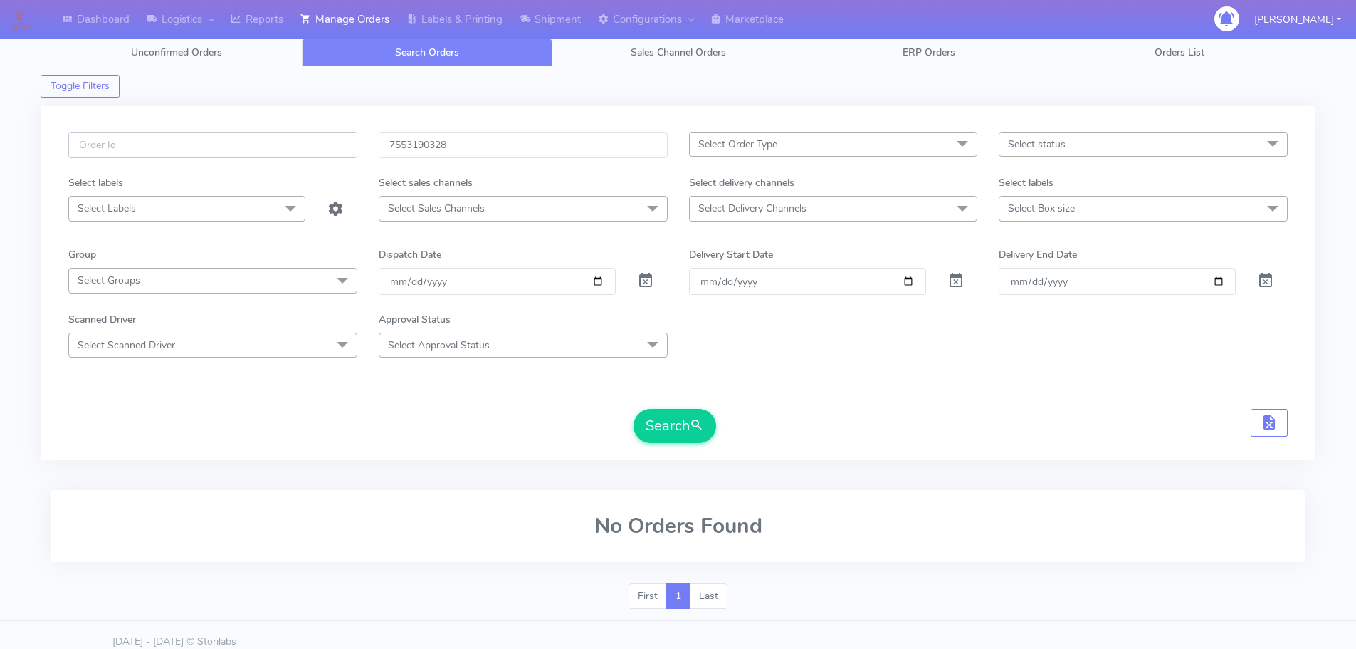
scroll to position [0, 0]
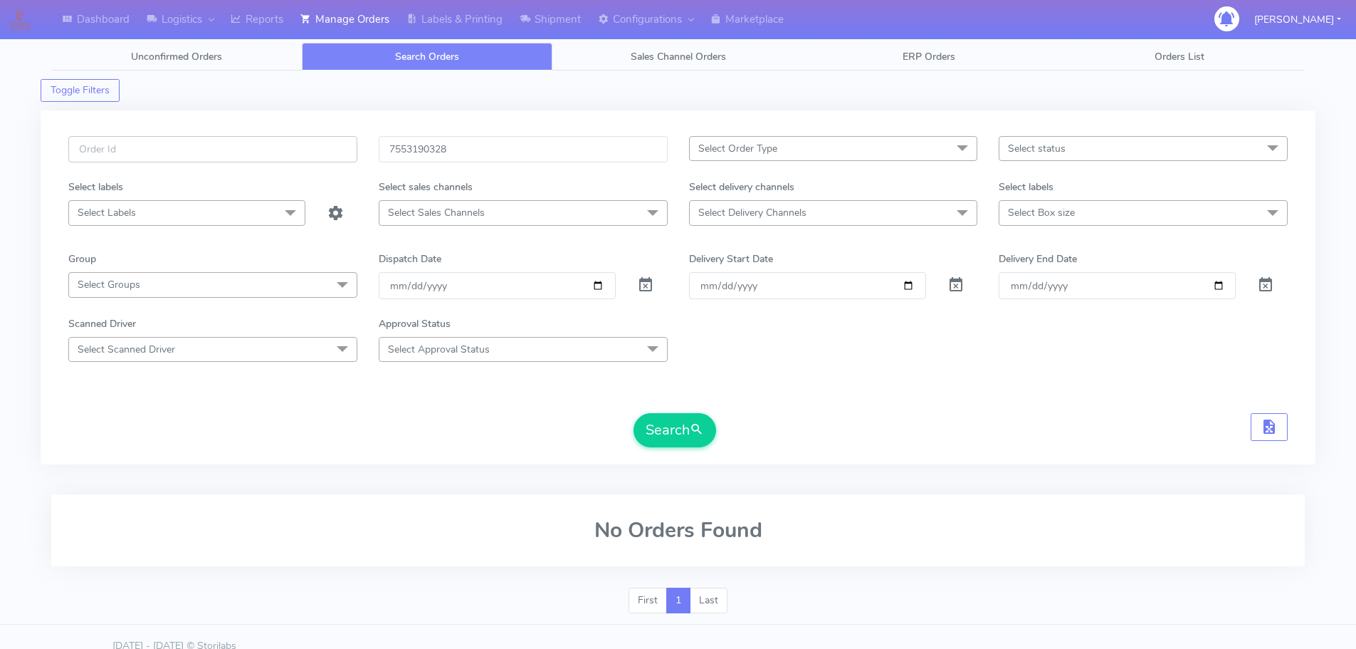
click at [120, 148] on input "text" at bounding box center [212, 149] width 289 height 26
paste input "1620182"
type input "1620182"
click at [634, 413] on button "Search" at bounding box center [675, 430] width 83 height 34
